Goal: Transaction & Acquisition: Purchase product/service

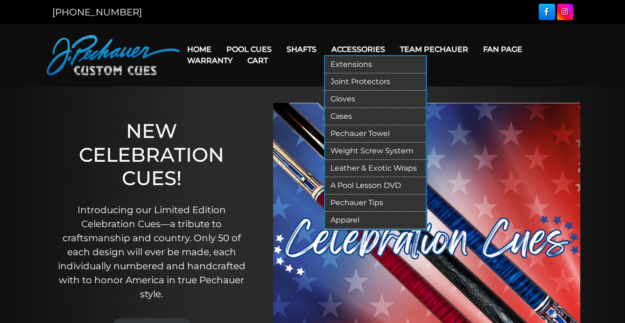
click at [363, 49] on link "Accessories" at bounding box center [358, 49] width 69 height 24
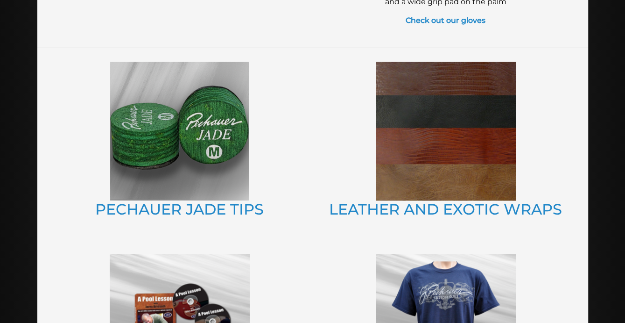
scroll to position [654, 0]
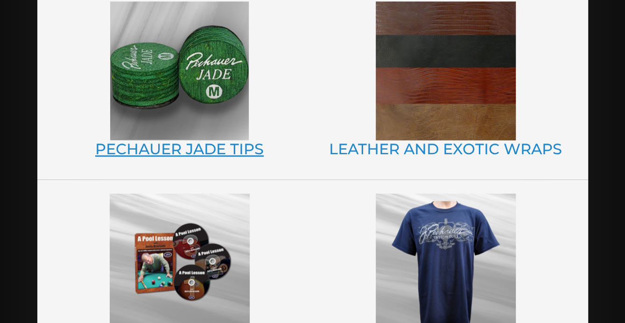
click at [153, 147] on link "PECHAUER JADE TIPS" at bounding box center [179, 149] width 169 height 18
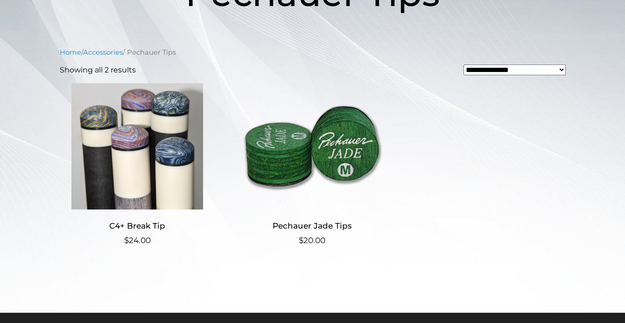
scroll to position [187, 0]
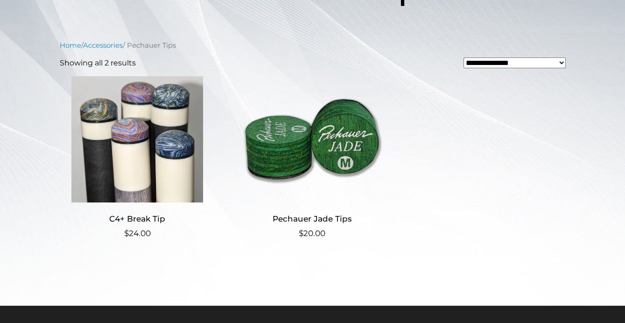
click at [320, 219] on h2 "Pechauer Jade Tips" at bounding box center [311, 218] width 155 height 17
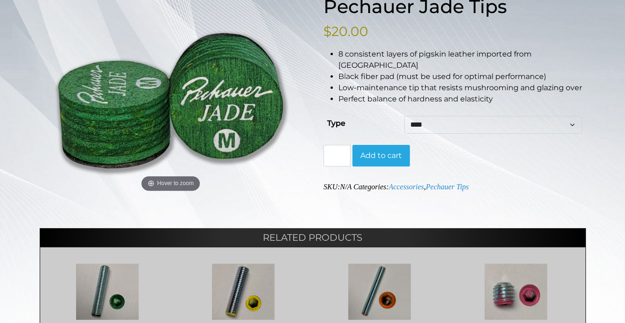
scroll to position [140, 0]
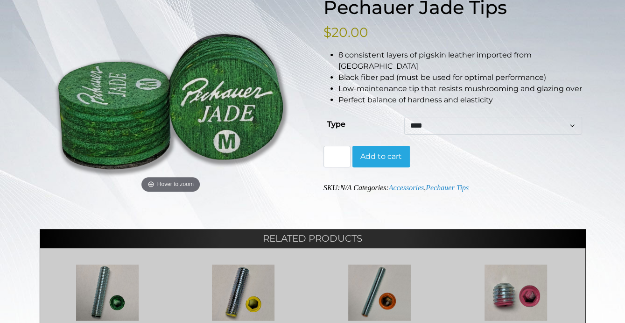
click at [504, 117] on select "**** ****** ****" at bounding box center [492, 126] width 177 height 18
click at [411, 183] on link "Accessories" at bounding box center [406, 187] width 35 height 8
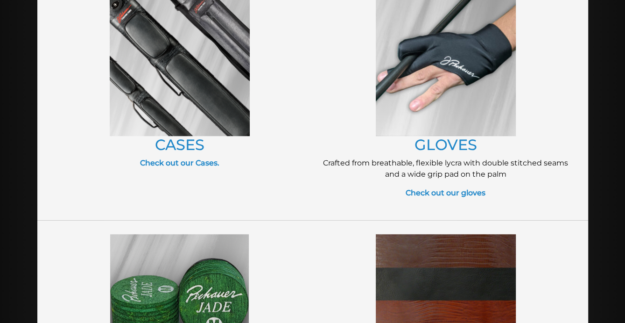
scroll to position [420, 0]
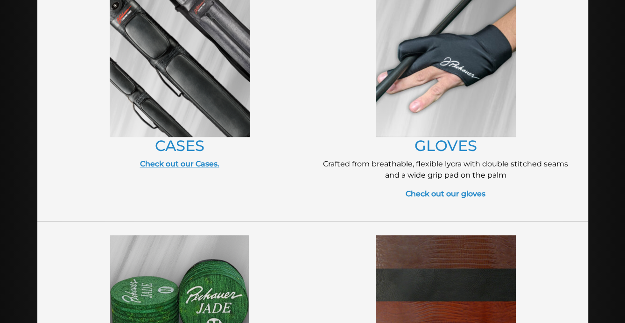
click at [163, 166] on strong "Check out our Cases." at bounding box center [179, 163] width 79 height 9
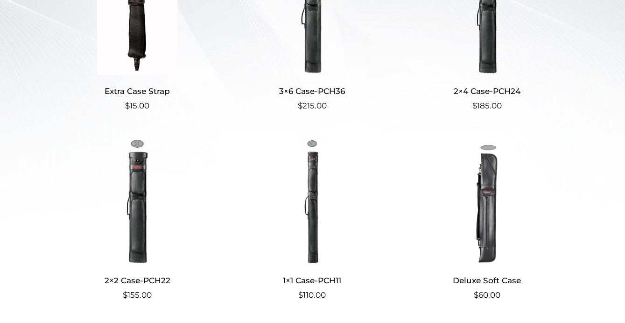
scroll to position [374, 0]
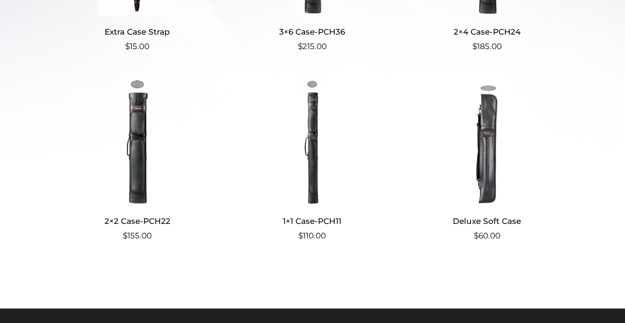
click at [488, 138] on img at bounding box center [486, 141] width 155 height 126
click at [311, 135] on img at bounding box center [311, 141] width 155 height 126
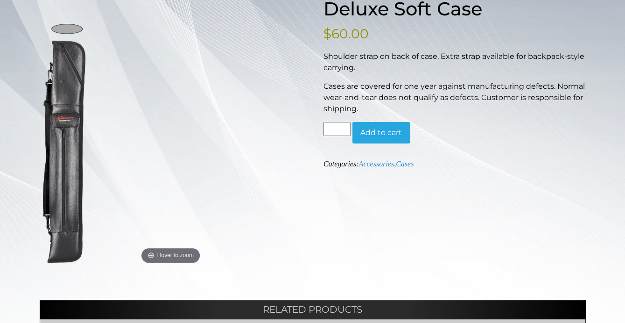
scroll to position [140, 0]
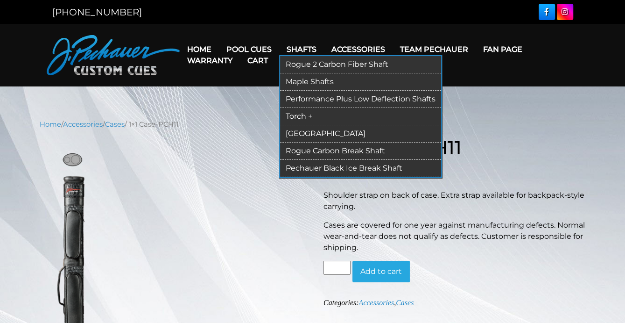
click at [301, 64] on link "Rogue 2 Carbon Fiber Shaft" at bounding box center [360, 64] width 161 height 17
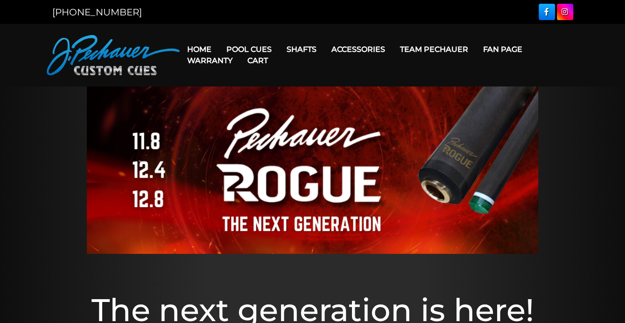
click at [433, 50] on link "Team Pechauer" at bounding box center [434, 49] width 83 height 24
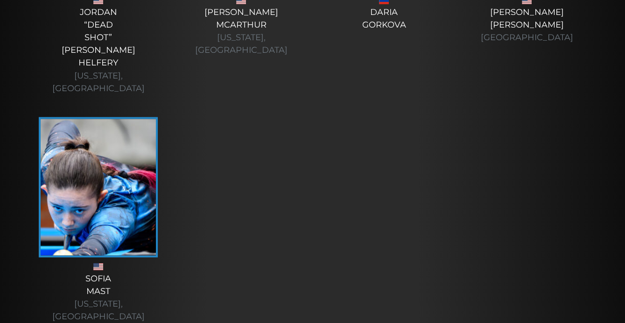
scroll to position [3548, 0]
